Goal: Task Accomplishment & Management: Use online tool/utility

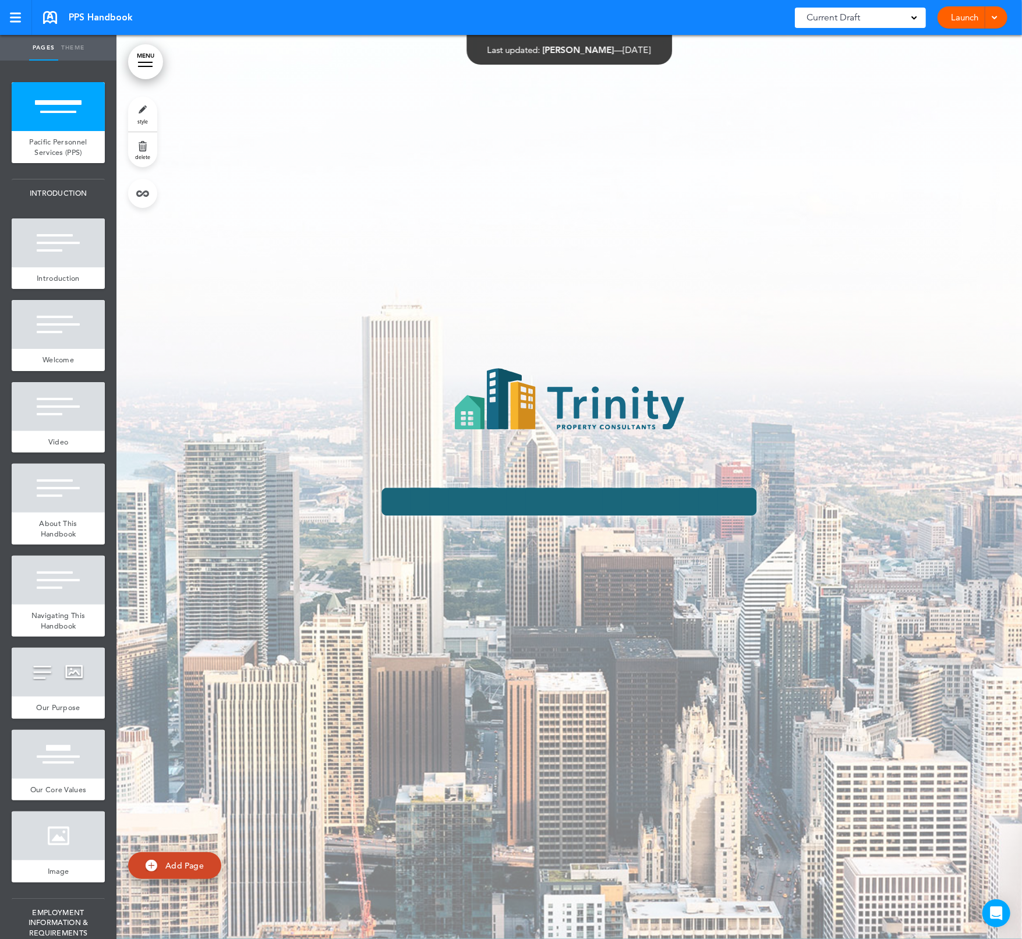
click at [995, 17] on span at bounding box center [994, 17] width 8 height 8
click at [979, 66] on li "Preview Draft" at bounding box center [955, 70] width 104 height 26
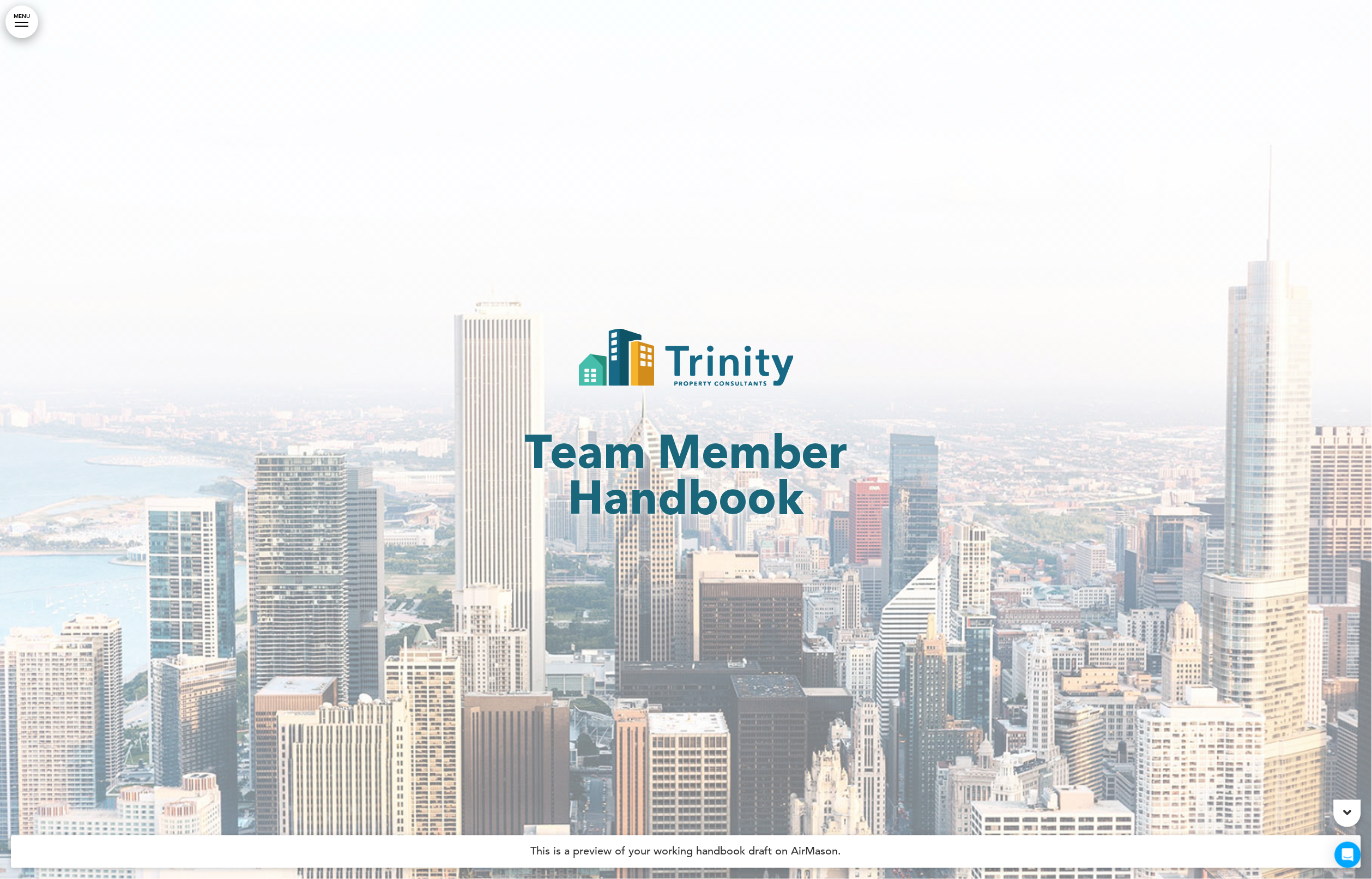
click at [25, 17] on link "MENU" at bounding box center [22, 22] width 33 height 33
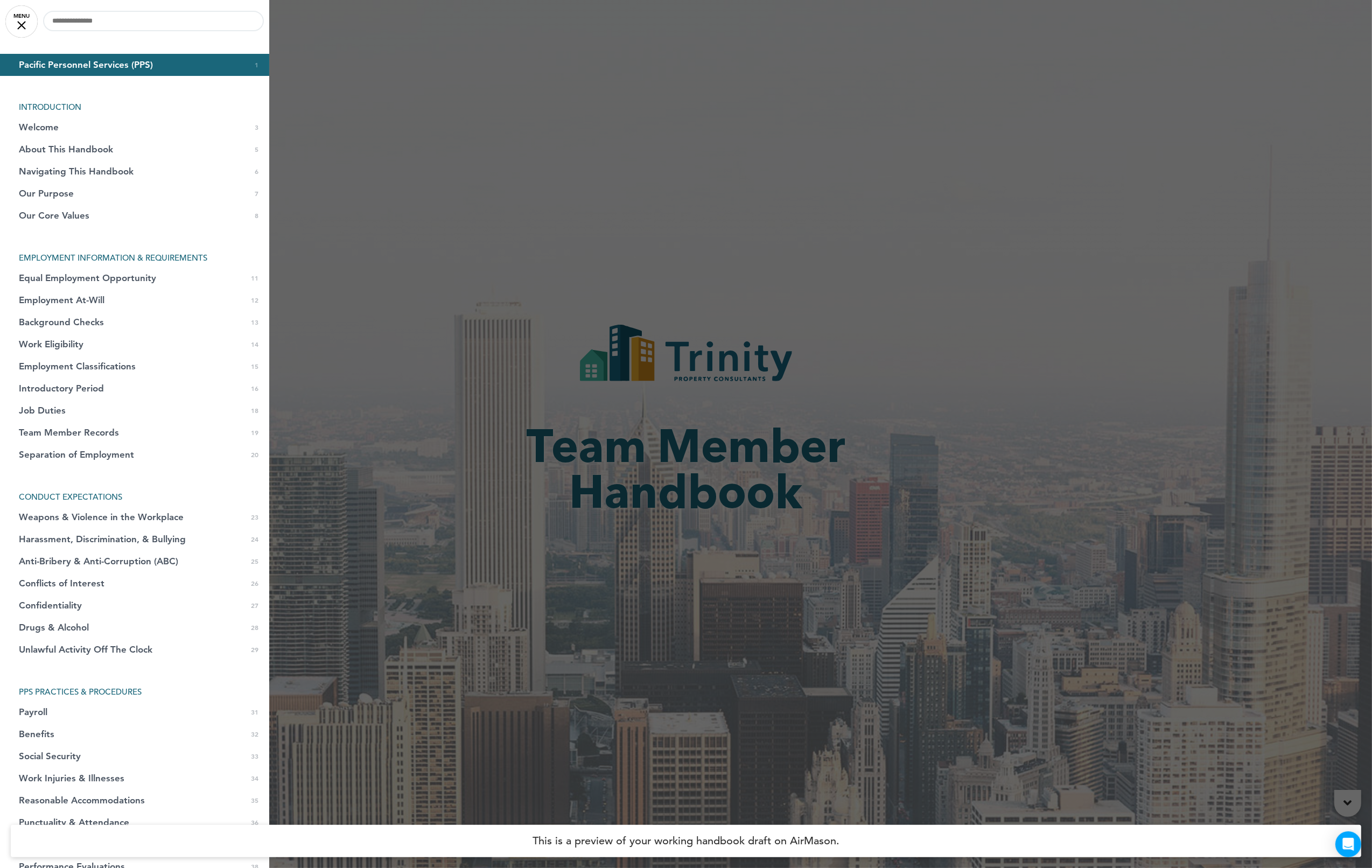
click at [18, 16] on link "MENU" at bounding box center [21, 21] width 32 height 32
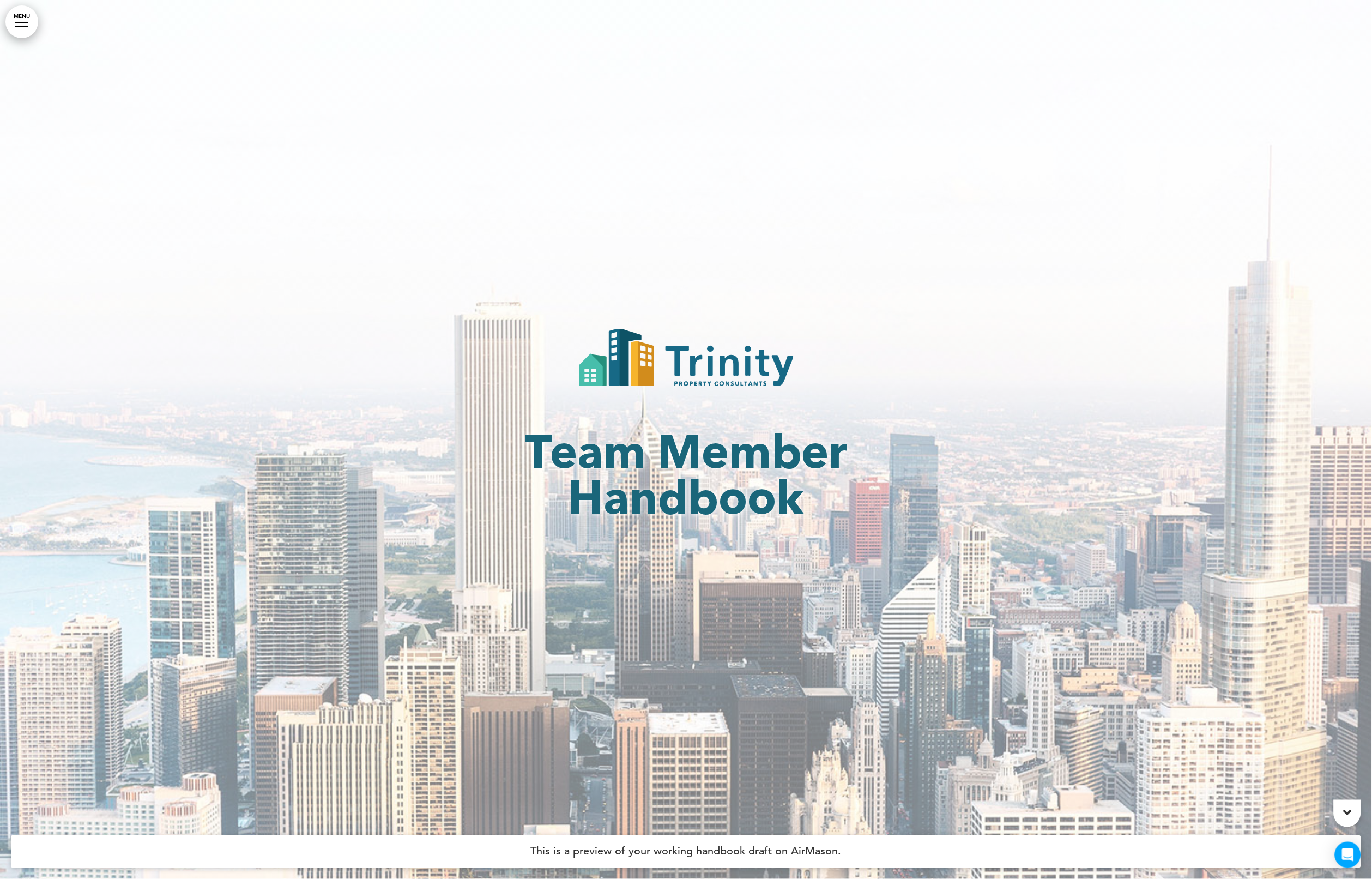
drag, startPoint x: 1194, startPoint y: 163, endPoint x: 981, endPoint y: 251, distance: 230.5
click at [940, 251] on div at bounding box center [686, 439] width 1372 height 879
click at [940, 806] on div at bounding box center [1347, 813] width 27 height 27
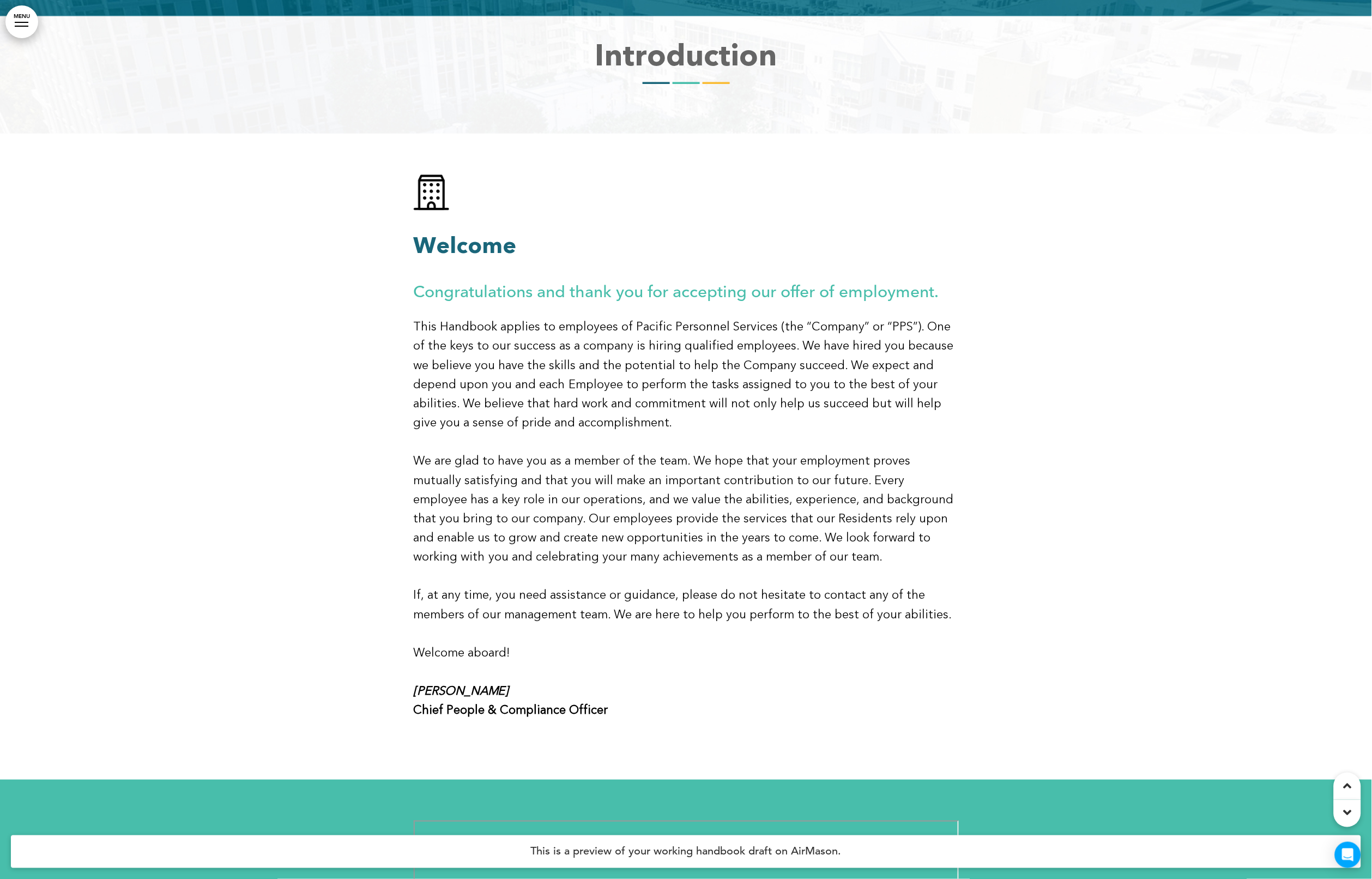
click at [940, 806] on div at bounding box center [1347, 813] width 27 height 27
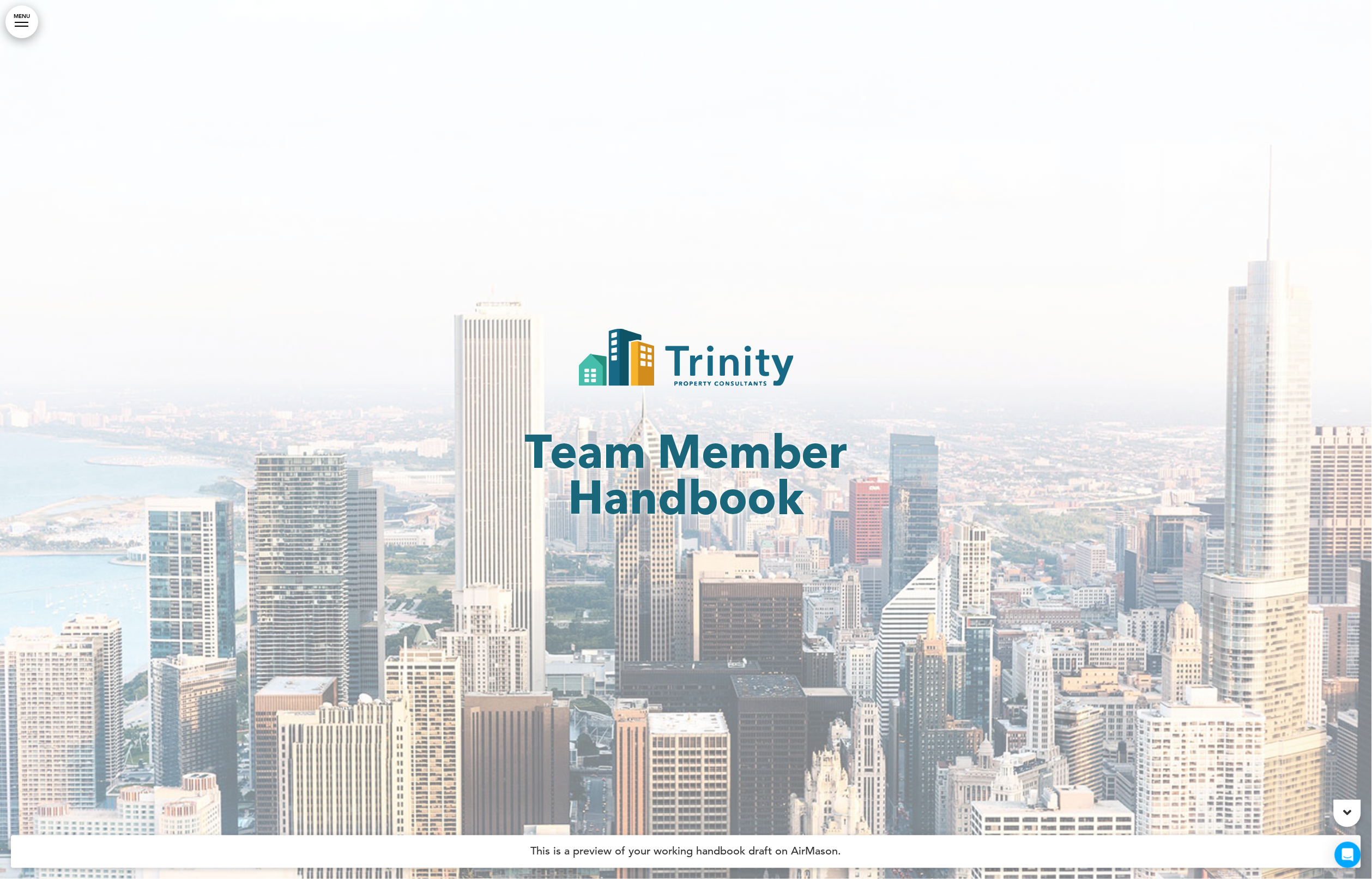
drag, startPoint x: 1166, startPoint y: 66, endPoint x: 410, endPoint y: 239, distance: 775.5
click at [410, 239] on div at bounding box center [686, 439] width 1372 height 879
